Goal: Information Seeking & Learning: Learn about a topic

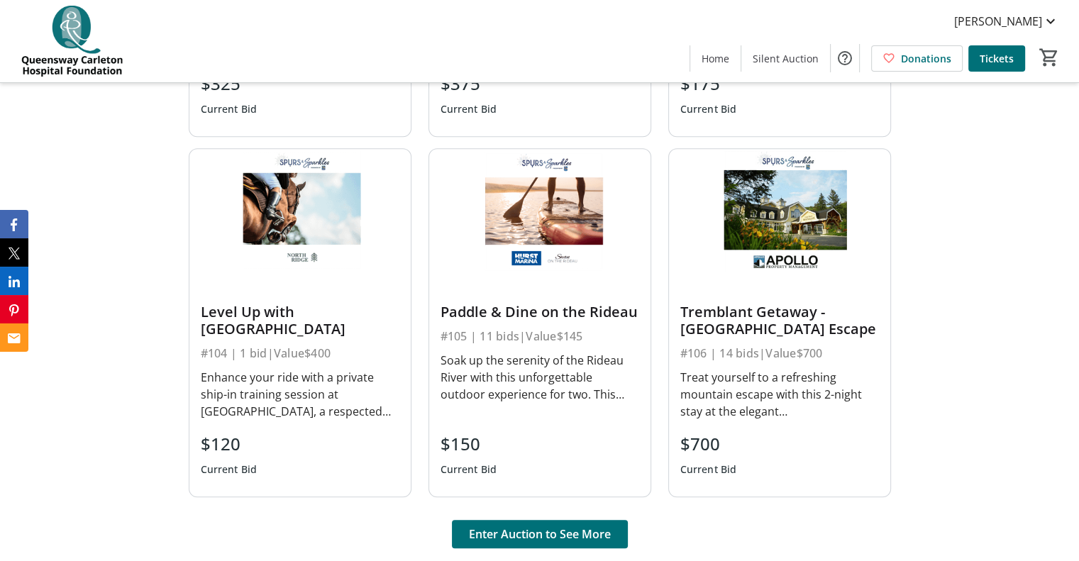
scroll to position [1064, 0]
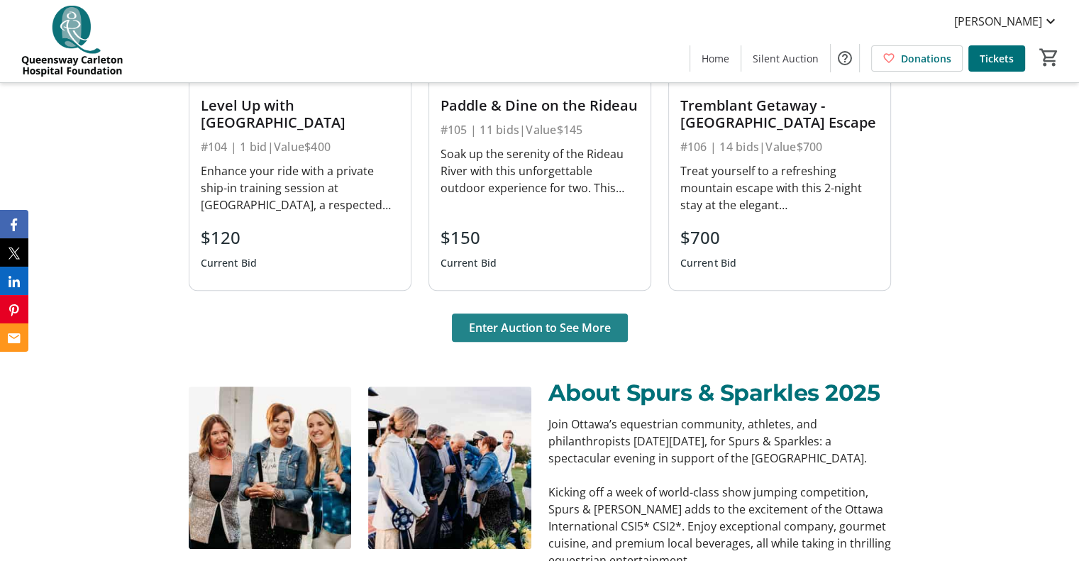
click at [550, 321] on span "Enter Auction to See More" at bounding box center [540, 327] width 142 height 17
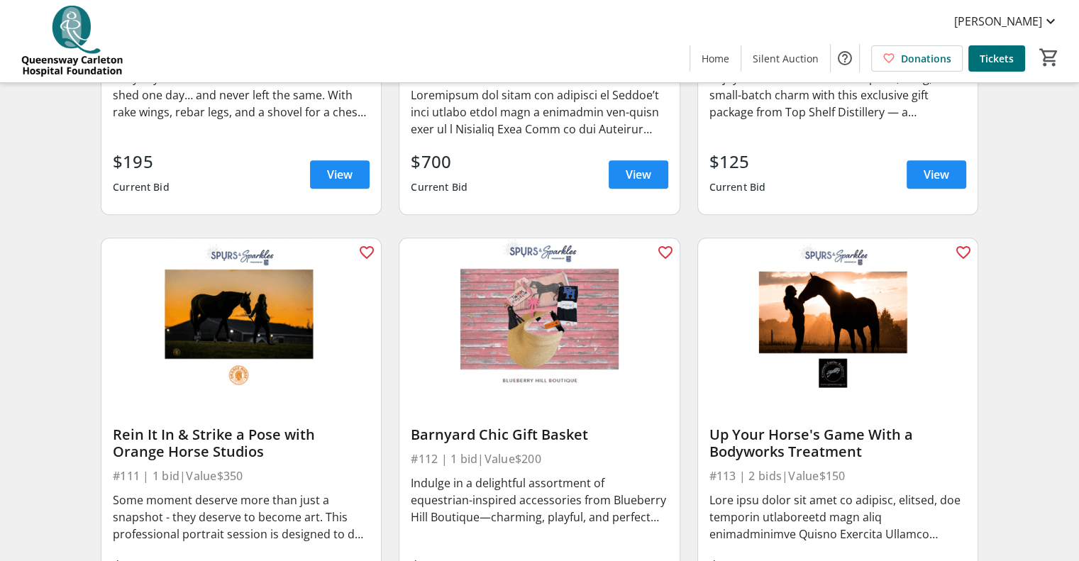
scroll to position [1277, 0]
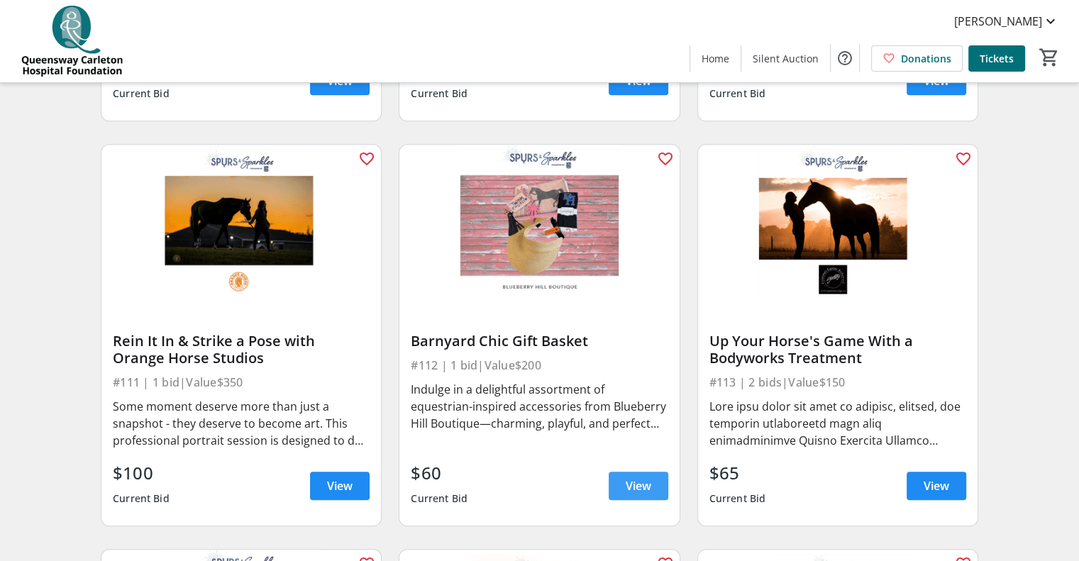
click at [641, 494] on span "View" at bounding box center [639, 485] width 26 height 17
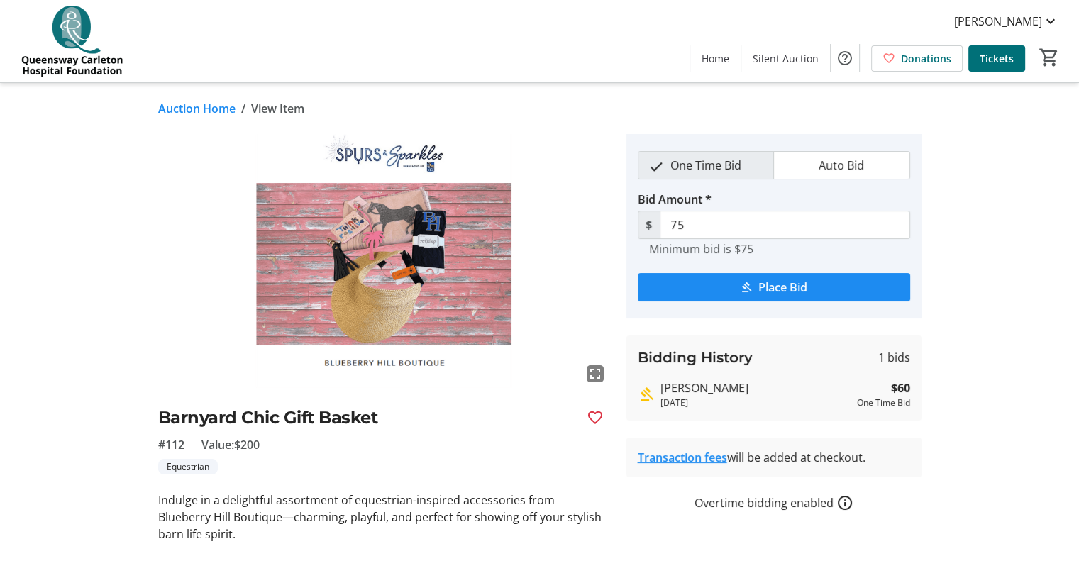
click at [211, 103] on link "Auction Home" at bounding box center [196, 108] width 77 height 17
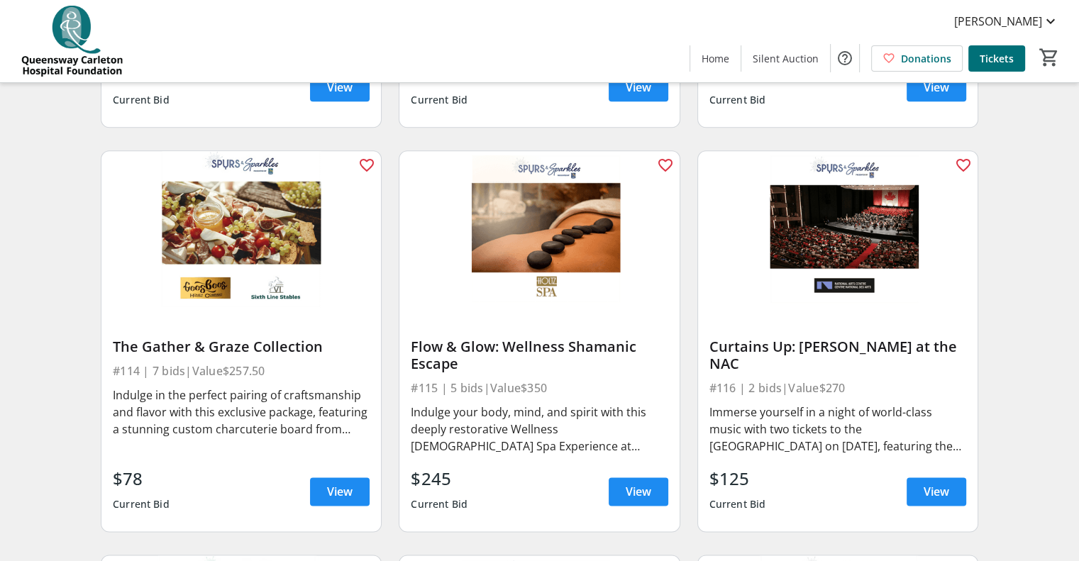
scroll to position [1702, 0]
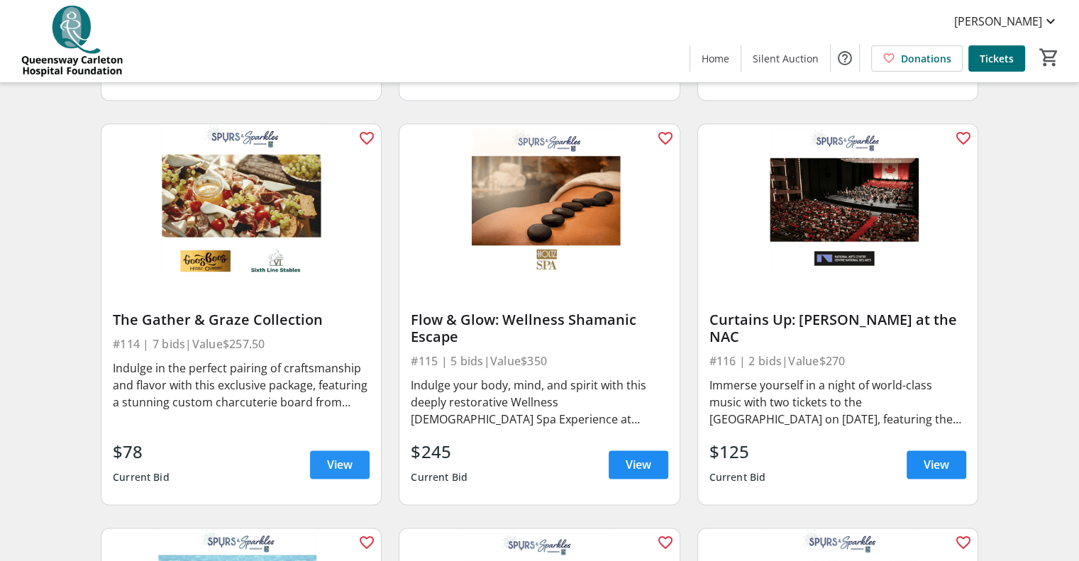
click at [346, 482] on span at bounding box center [340, 465] width 60 height 34
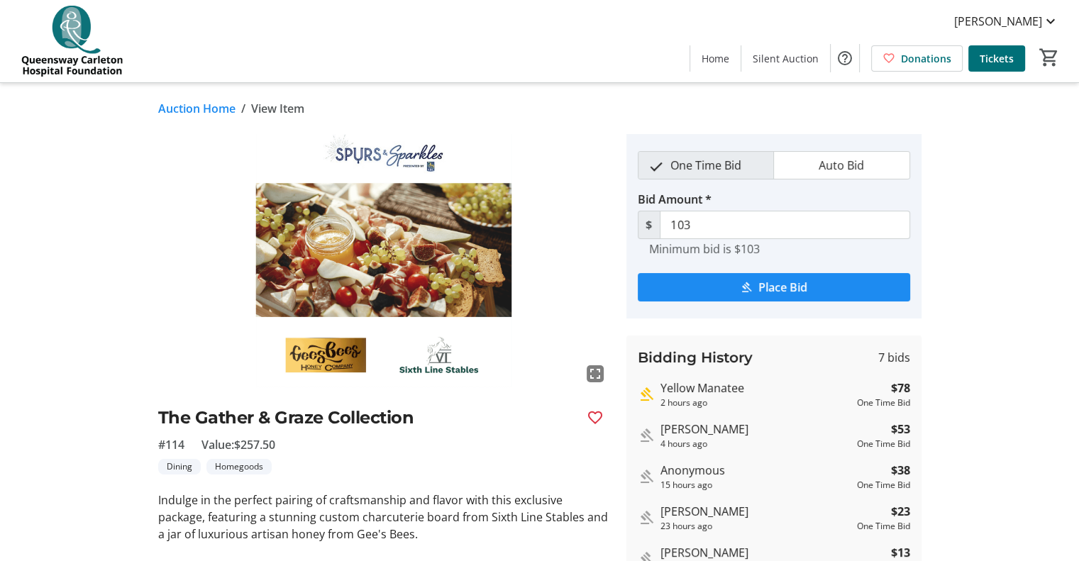
click at [187, 105] on link "Auction Home" at bounding box center [196, 108] width 77 height 17
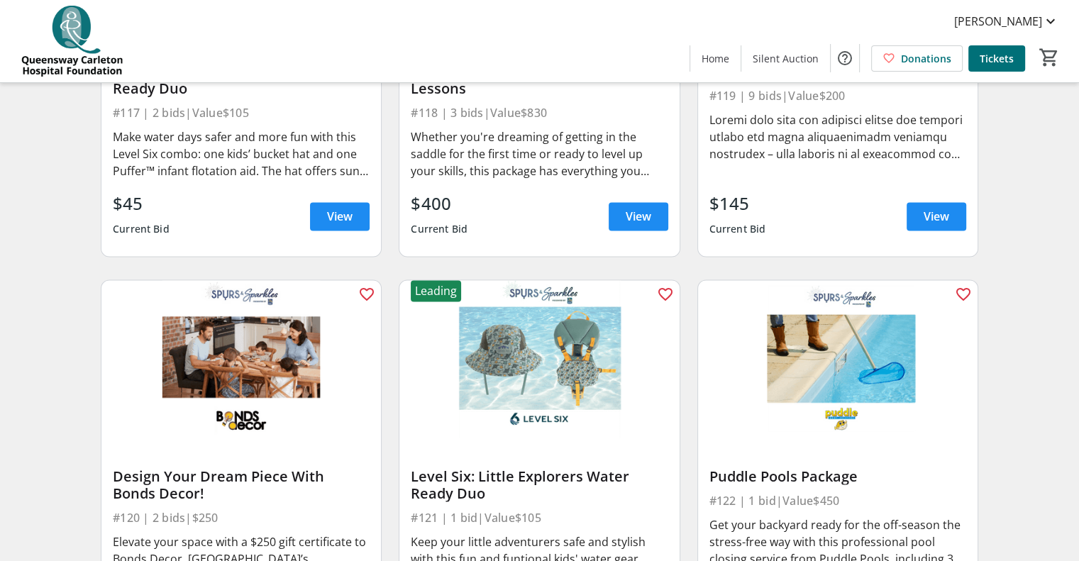
scroll to position [2483, 0]
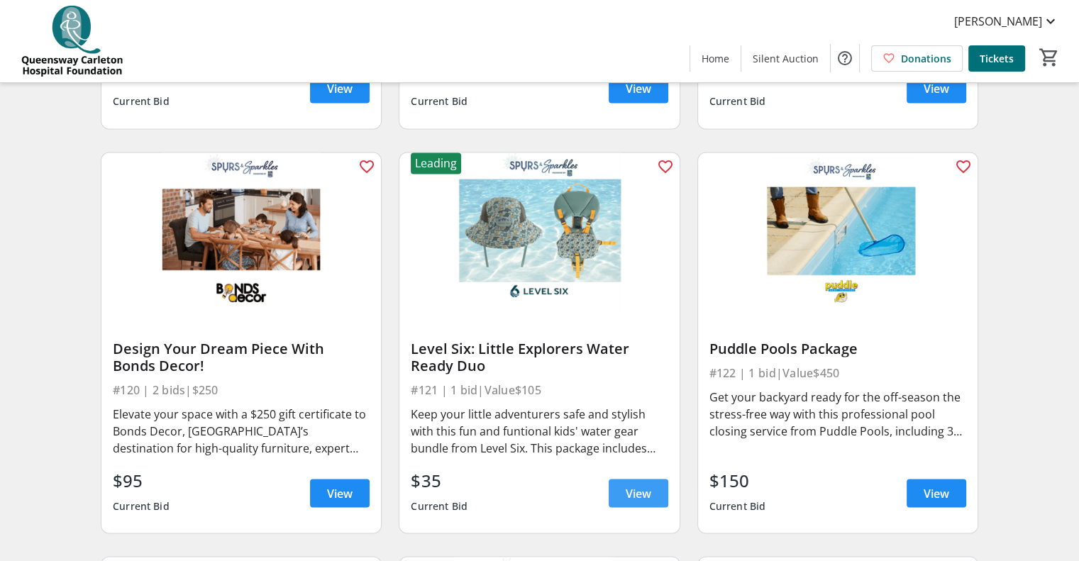
click at [638, 501] on span "View" at bounding box center [639, 492] width 26 height 17
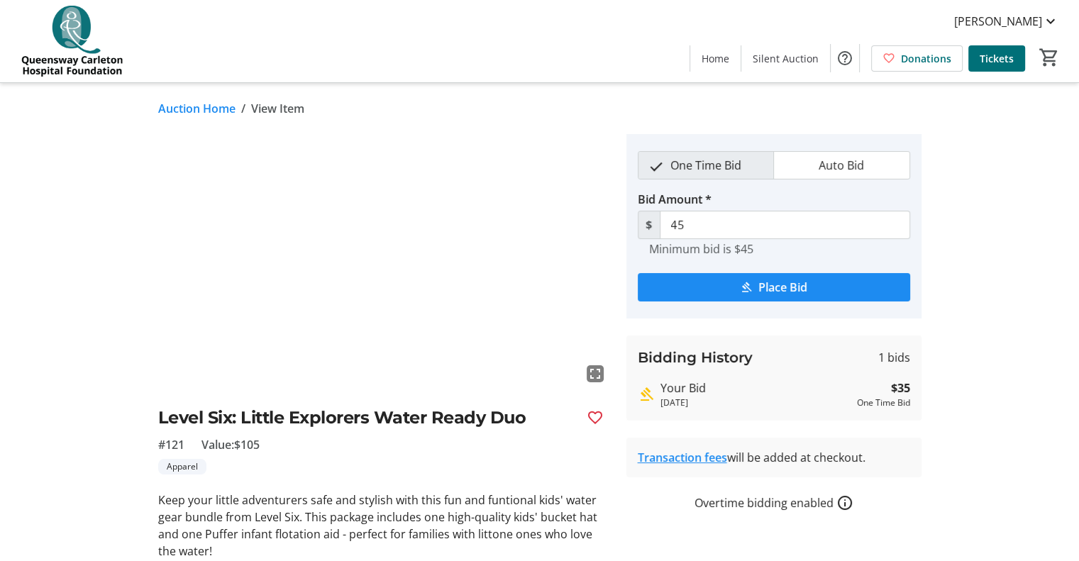
click at [177, 106] on link "Auction Home" at bounding box center [196, 108] width 77 height 17
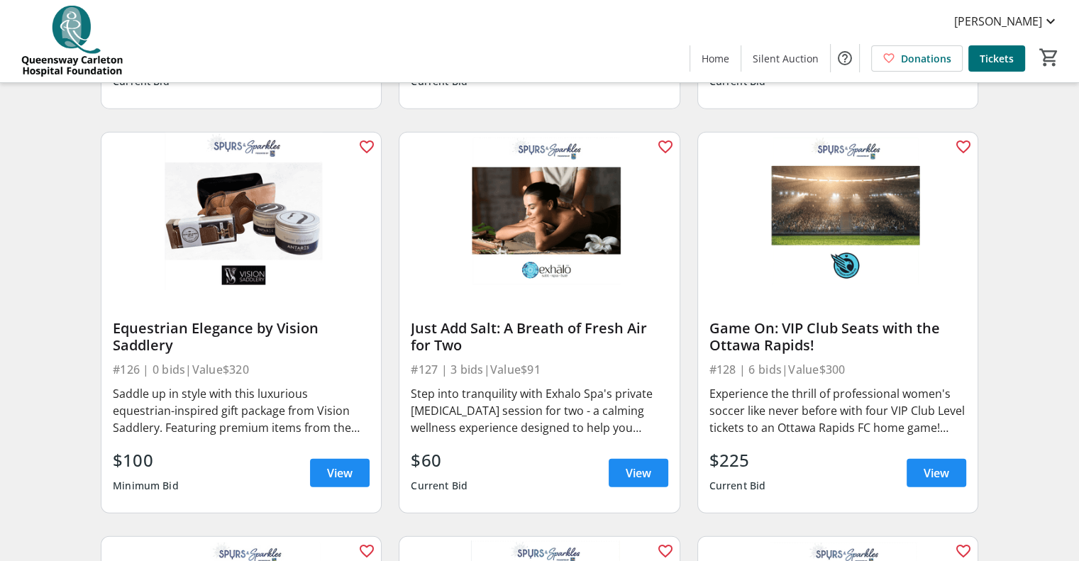
scroll to position [3334, 0]
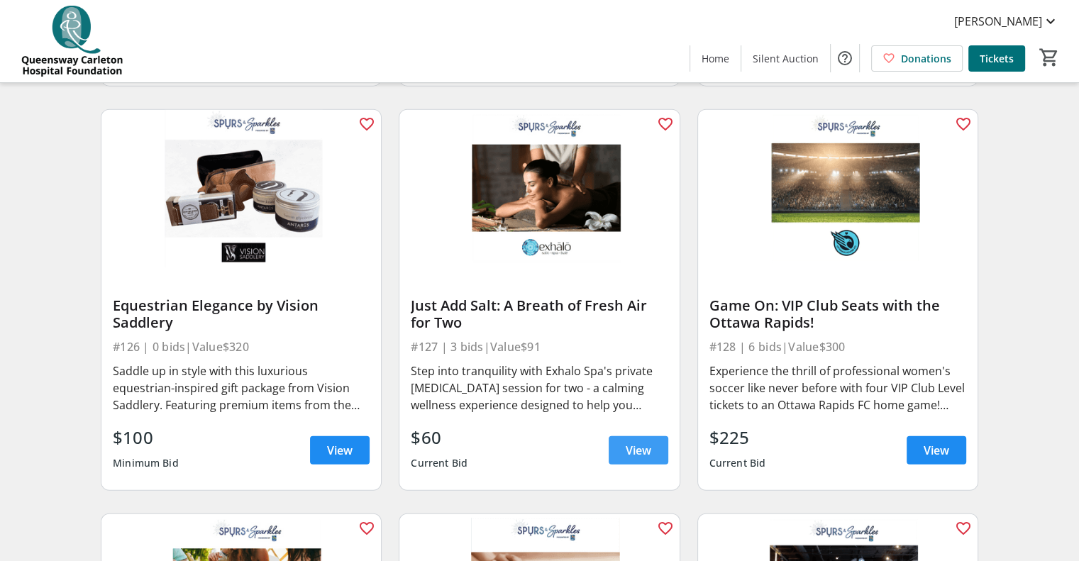
click at [628, 459] on span "View" at bounding box center [639, 450] width 26 height 17
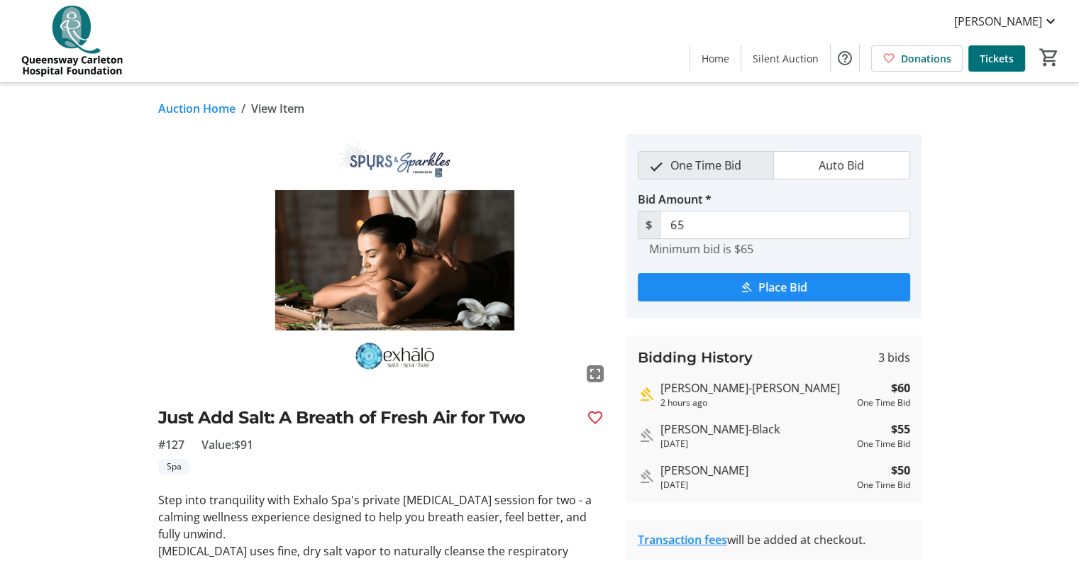
click at [165, 102] on link "Auction Home" at bounding box center [196, 108] width 77 height 17
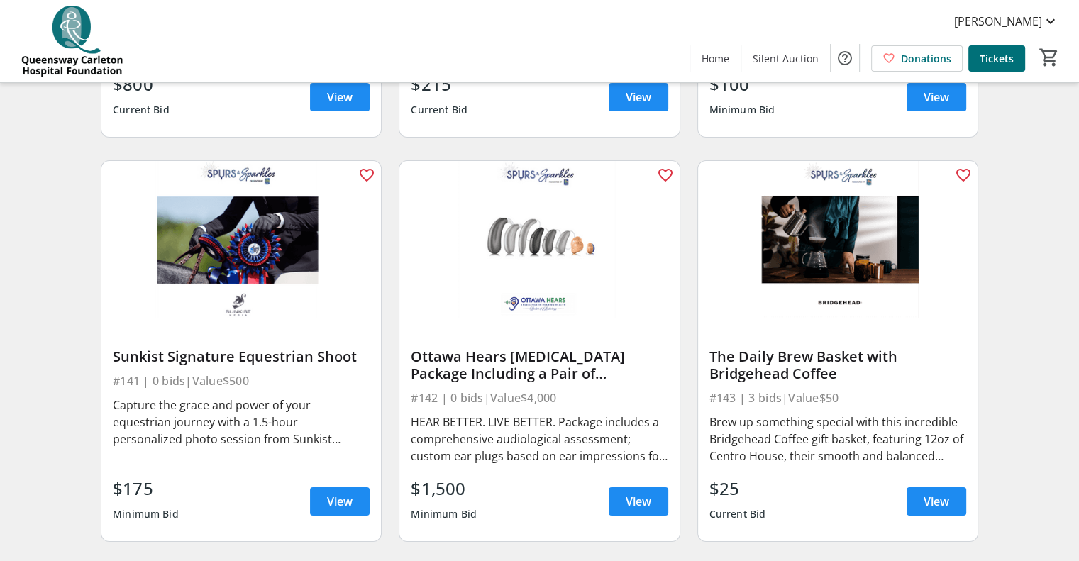
scroll to position [5320, 0]
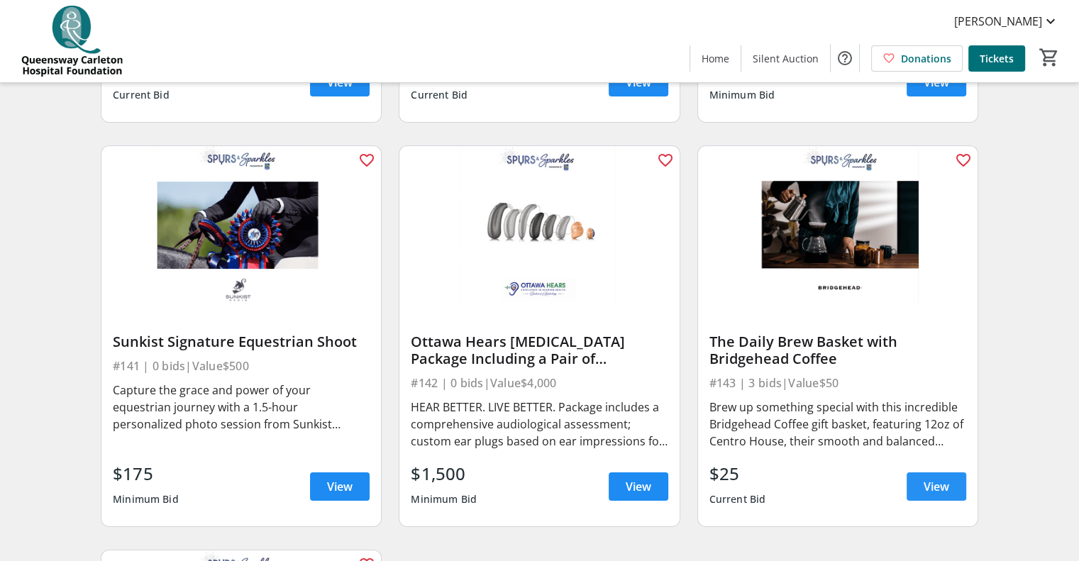
click at [915, 489] on span at bounding box center [937, 487] width 60 height 34
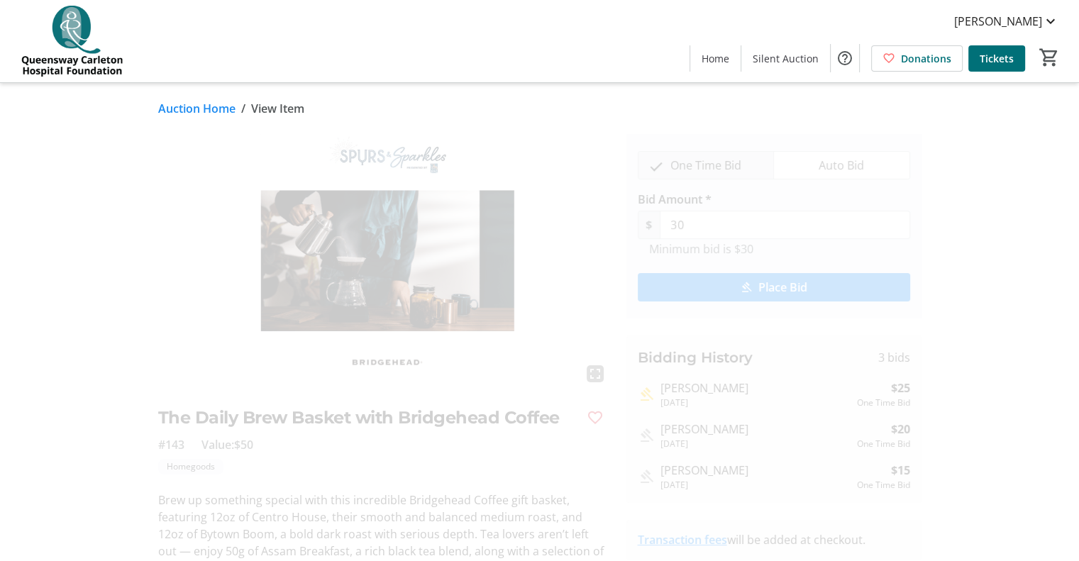
click at [206, 107] on link "Auction Home" at bounding box center [196, 108] width 77 height 17
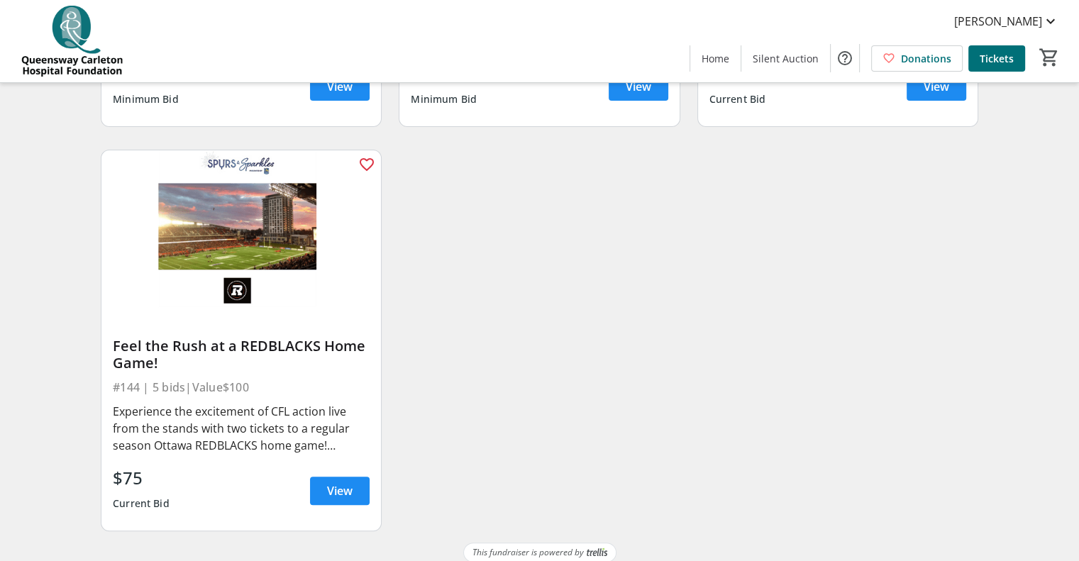
scroll to position [5741, 0]
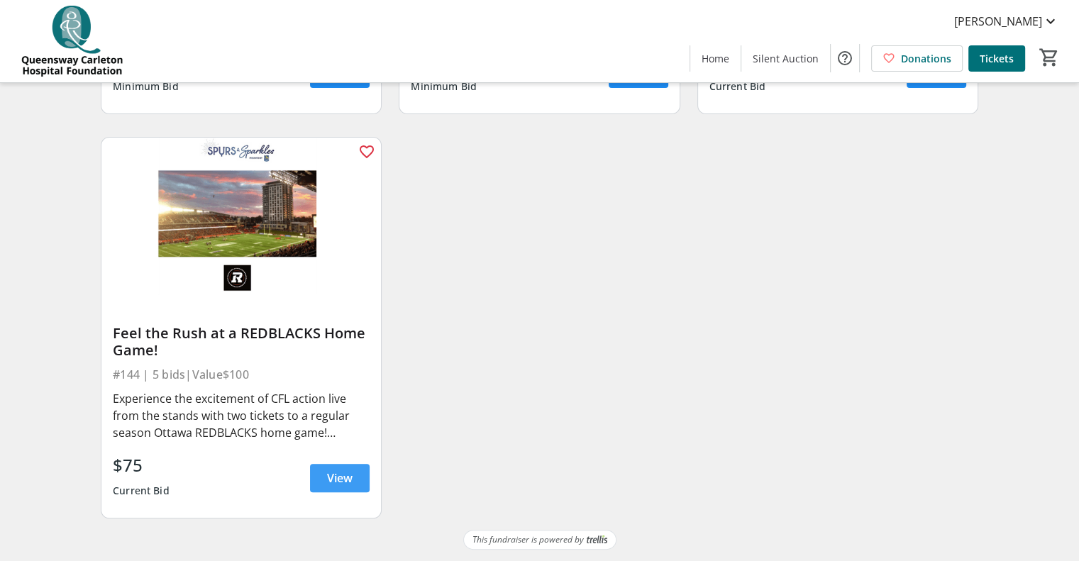
click at [342, 475] on span "View" at bounding box center [340, 478] width 26 height 17
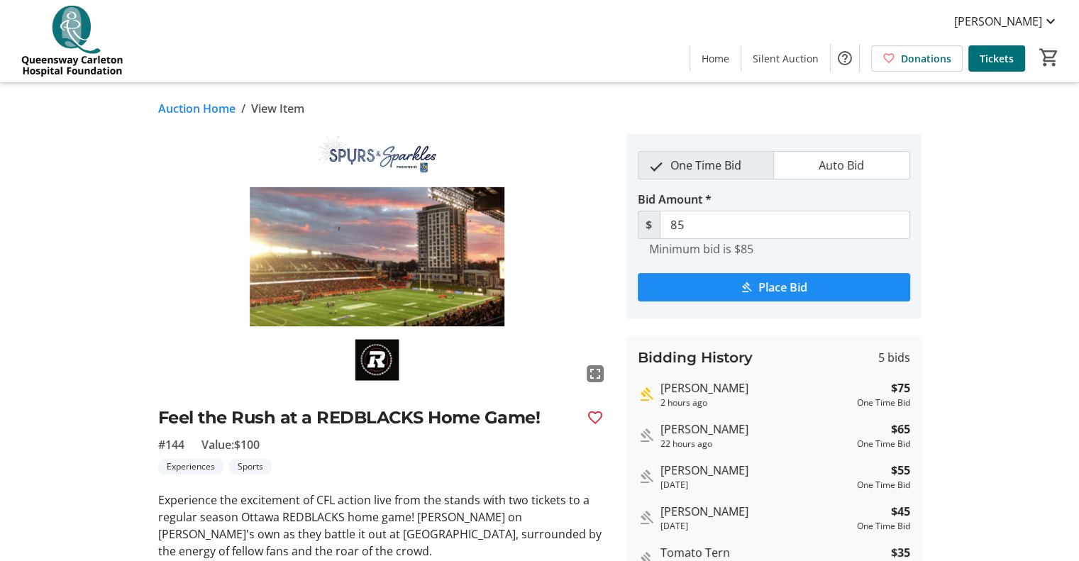
click at [174, 101] on link "Auction Home" at bounding box center [196, 108] width 77 height 17
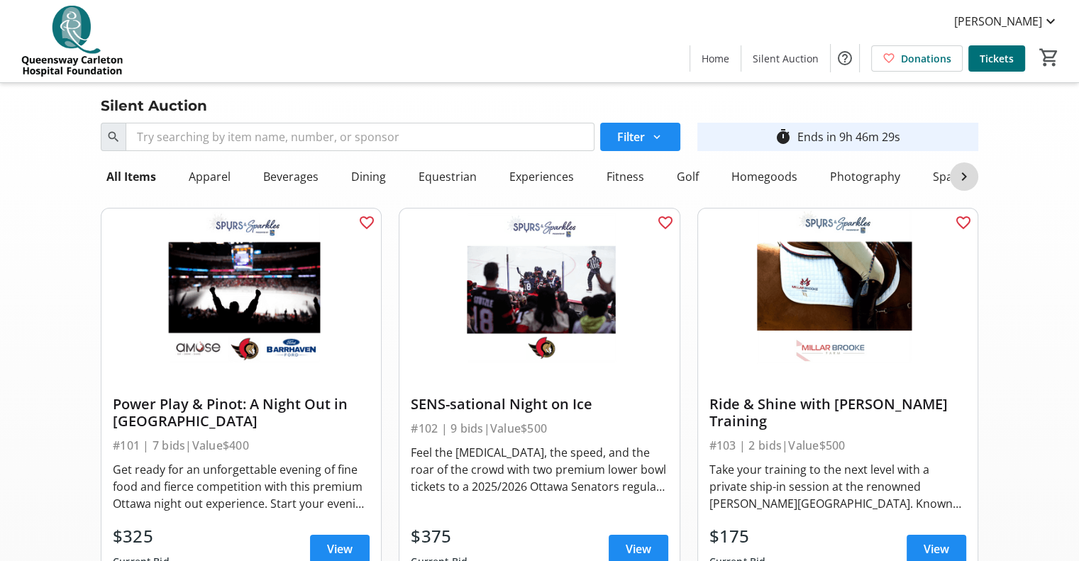
click at [963, 181] on mat-icon at bounding box center [963, 176] width 17 height 17
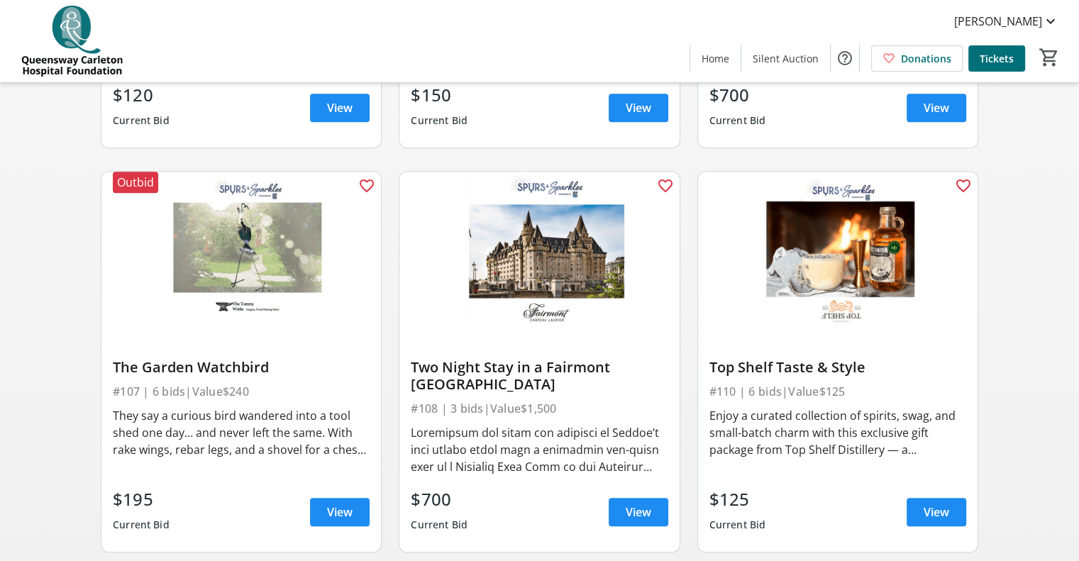
scroll to position [851, 0]
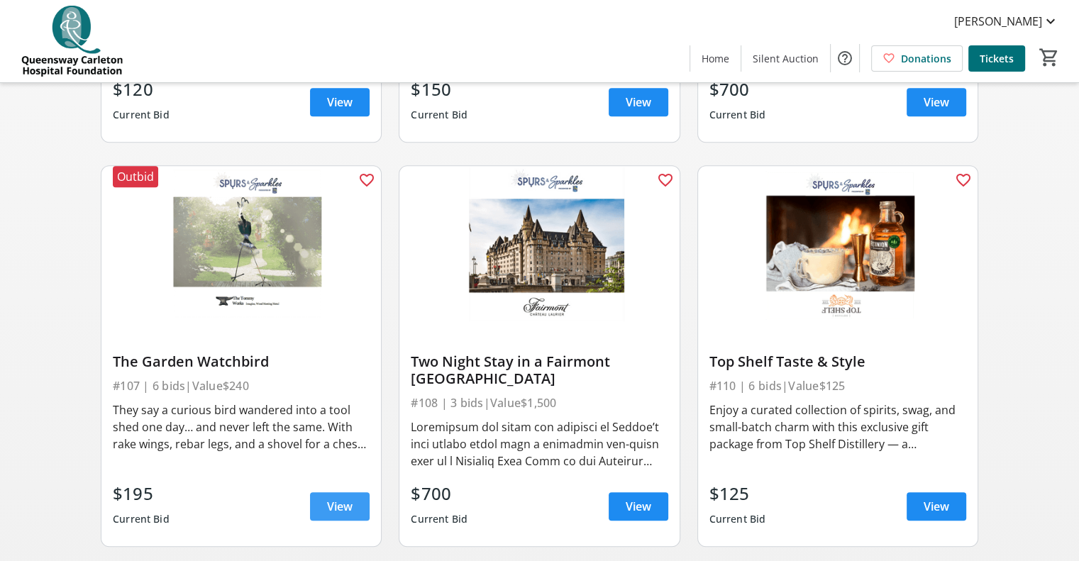
click at [351, 509] on span "View" at bounding box center [340, 506] width 26 height 17
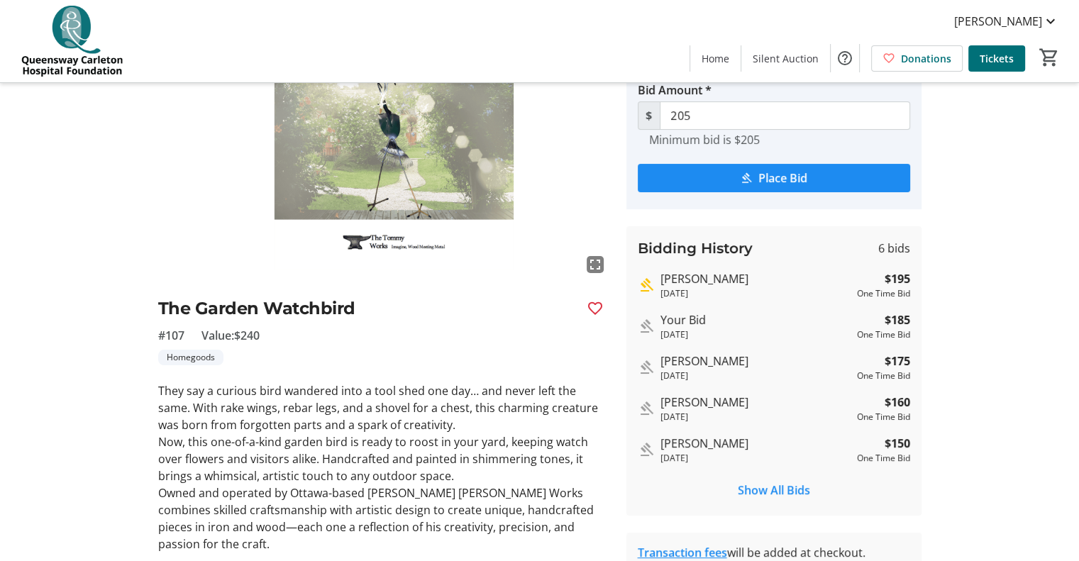
scroll to position [142, 0]
